Goal: Find specific page/section: Find specific page/section

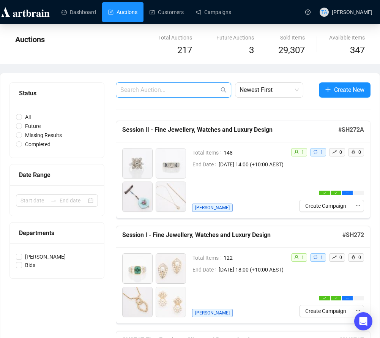
click at [191, 94] on input "text" at bounding box center [169, 89] width 99 height 9
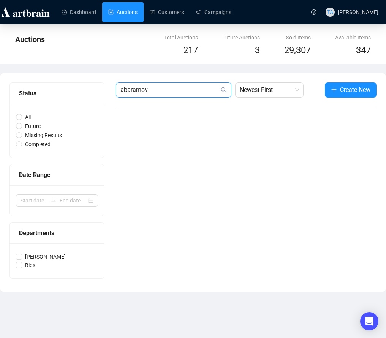
click at [130, 90] on input "abaramov" at bounding box center [169, 89] width 99 height 9
type input "[PERSON_NAME]"
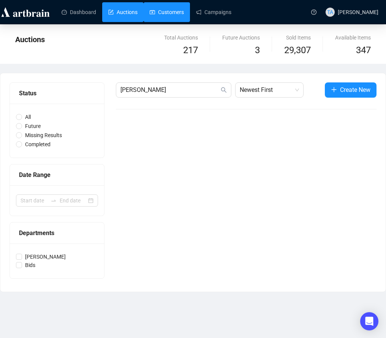
click at [166, 9] on link "Customers" at bounding box center [167, 12] width 34 height 20
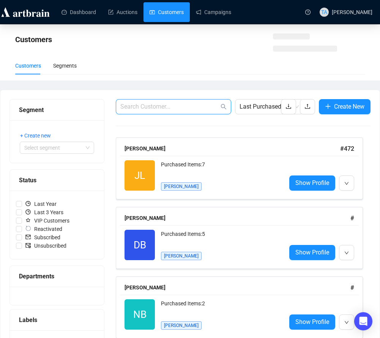
click at [180, 104] on input "text" at bounding box center [169, 106] width 99 height 9
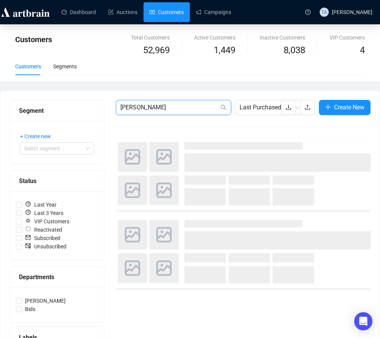
type input "[PERSON_NAME]"
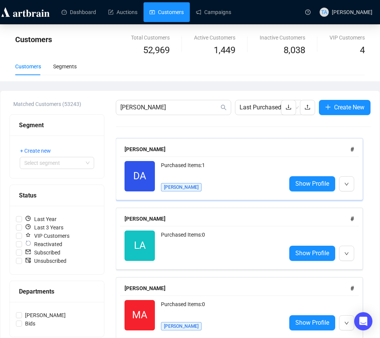
click at [258, 189] on div "Purchased Items: 1 [PERSON_NAME]" at bounding box center [220, 176] width 119 height 30
